Goal: Subscribe to service/newsletter

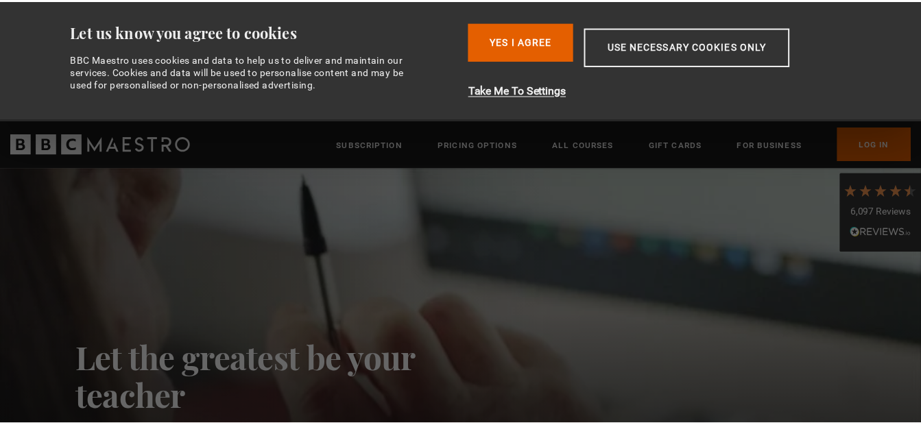
scroll to position [0, 360]
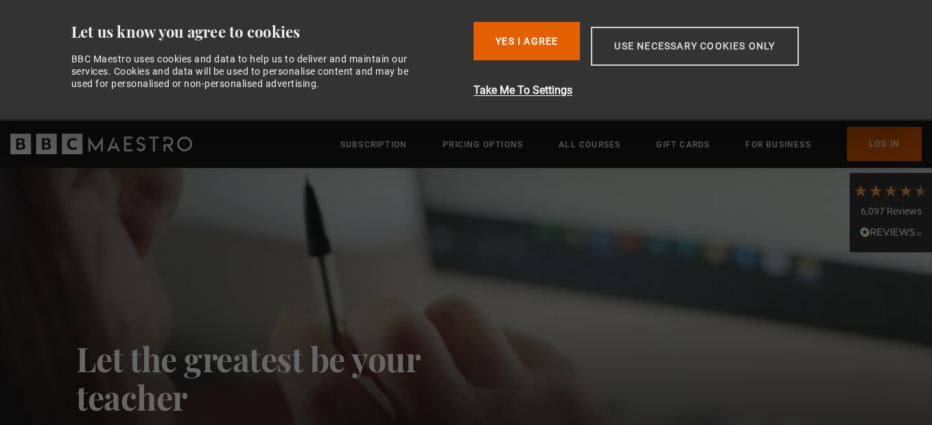
click at [663, 49] on button "Use necessary cookies only" at bounding box center [694, 46] width 207 height 39
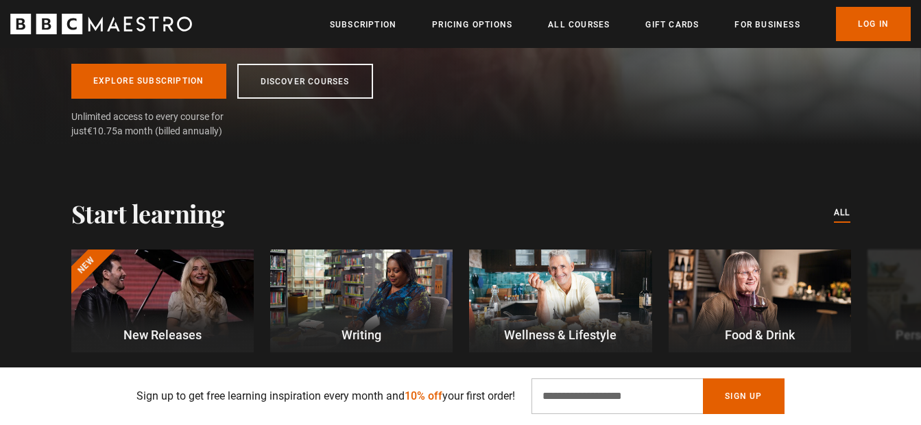
scroll to position [206, 0]
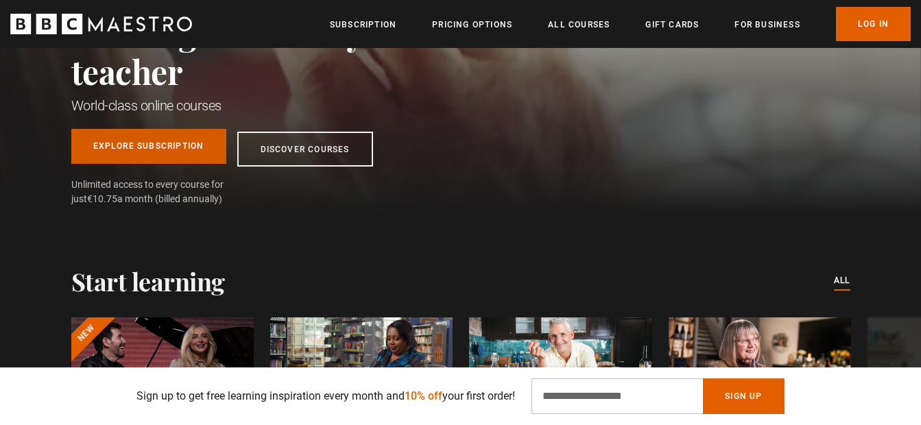
click at [121, 147] on link "Explore Subscription" at bounding box center [148, 146] width 155 height 35
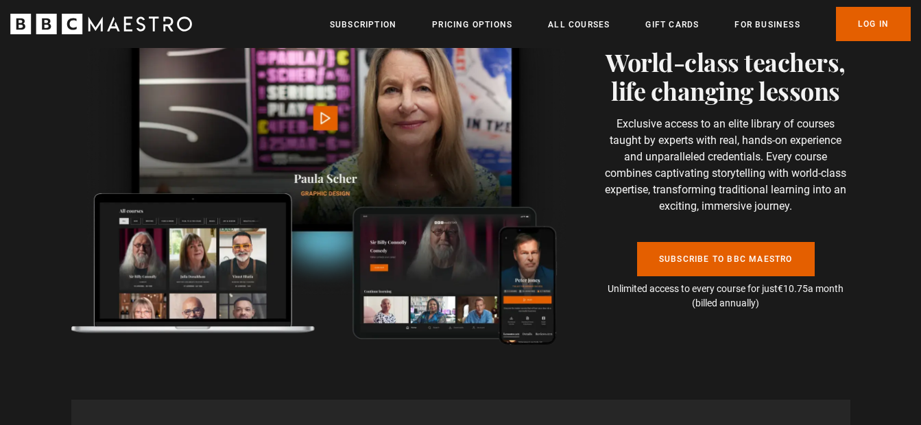
scroll to position [3087, 0]
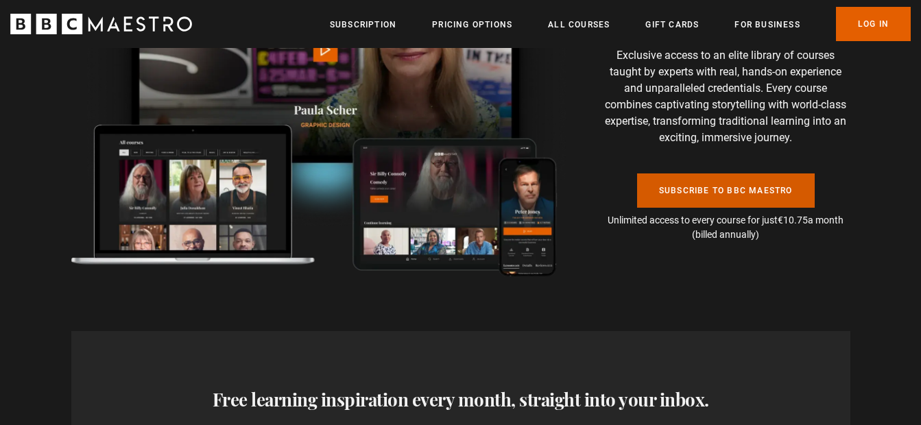
drag, startPoint x: 716, startPoint y: 156, endPoint x: 689, endPoint y: 156, distance: 27.4
click at [716, 174] on link "Subscribe to BBC Maestro" at bounding box center [726, 191] width 178 height 34
